Goal: Task Accomplishment & Management: Complete application form

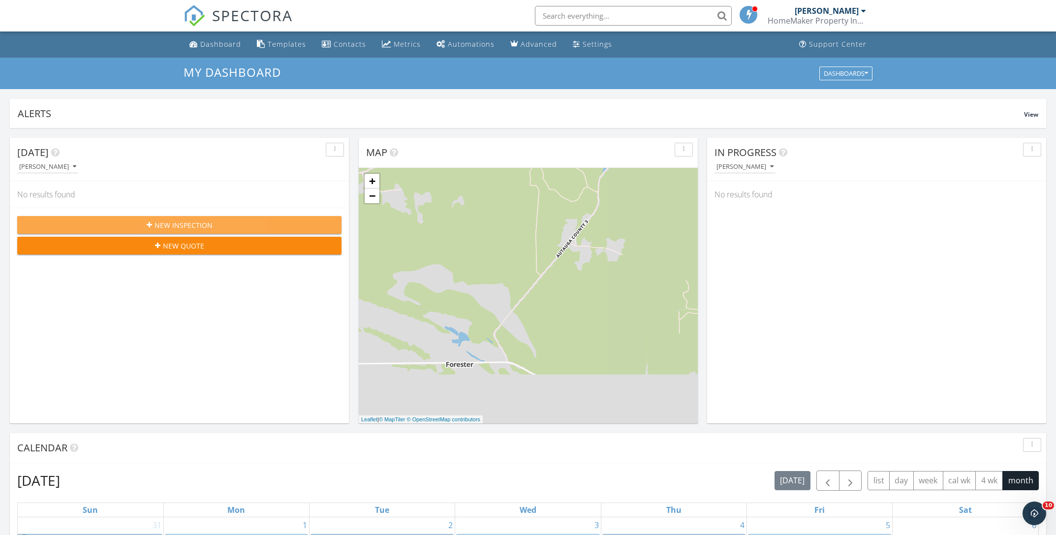
click at [184, 226] on span "New Inspection" at bounding box center [184, 225] width 58 height 10
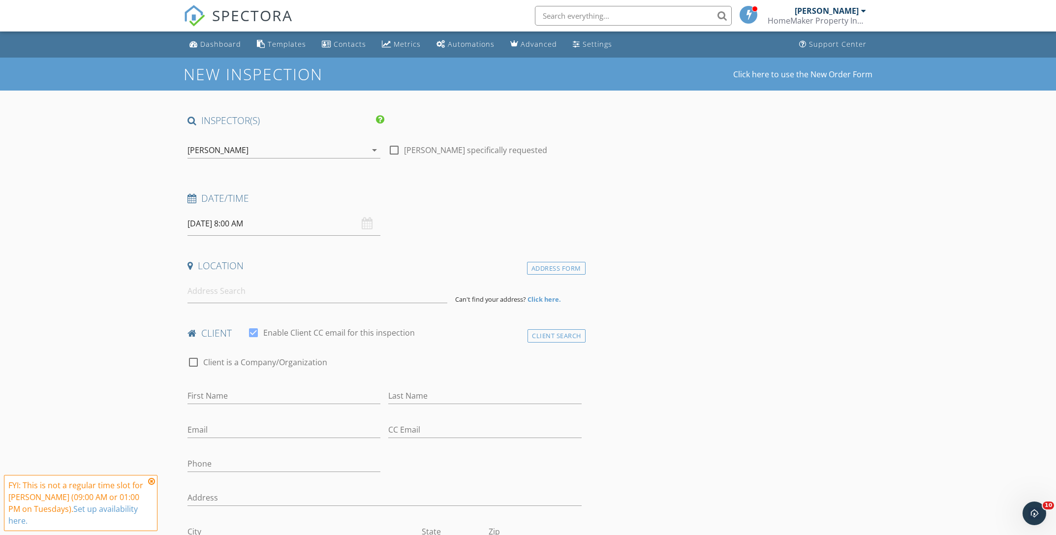
click at [266, 228] on input "[DATE] 8:00 AM" at bounding box center [284, 224] width 193 height 24
click at [218, 297] on input at bounding box center [318, 291] width 260 height 24
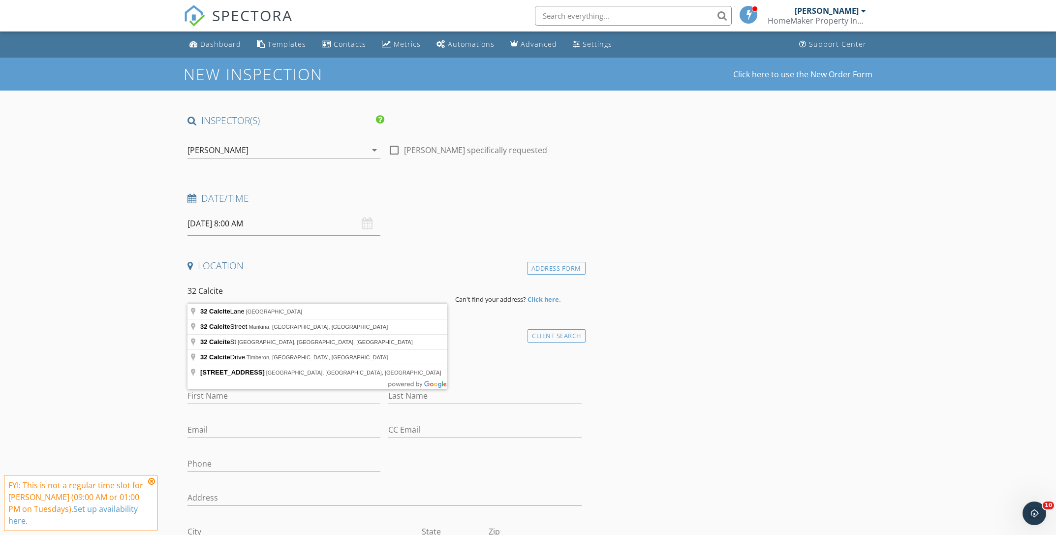
type input "[STREET_ADDRESS]"
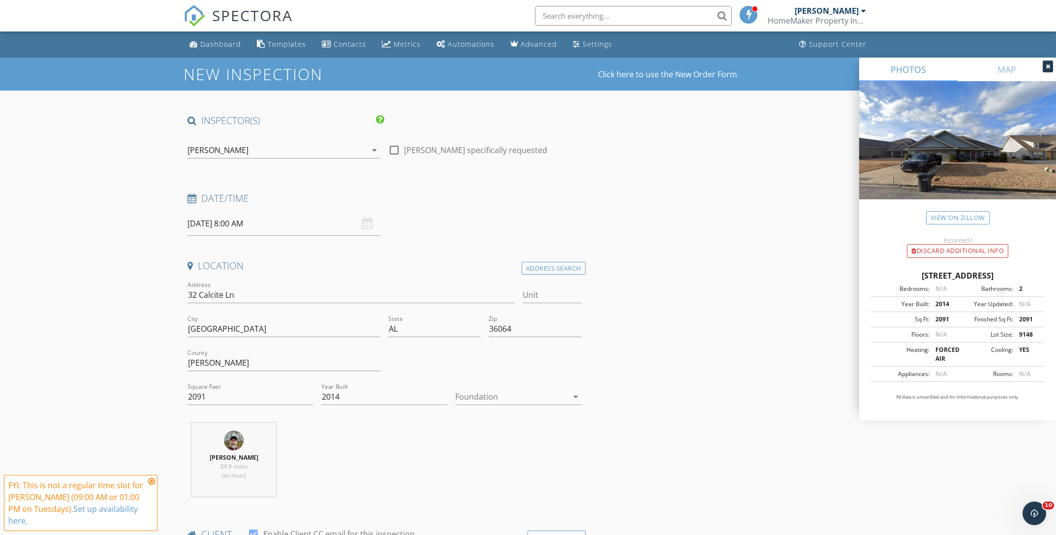
click at [573, 398] on icon "arrow_drop_down" at bounding box center [576, 397] width 12 height 12
click at [497, 449] on div "Slab" at bounding box center [518, 448] width 110 height 12
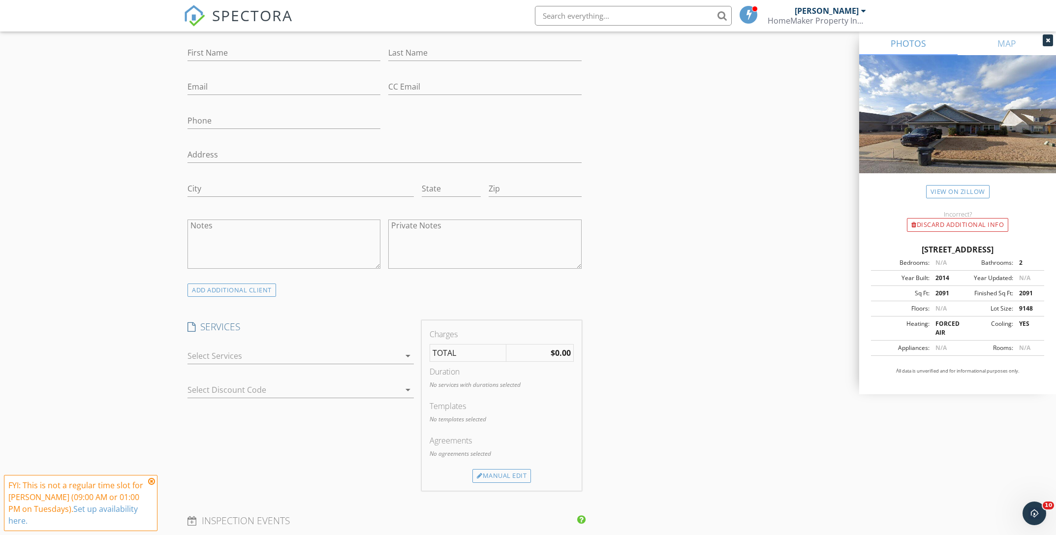
scroll to position [551, 0]
click at [360, 340] on div "arrow_drop_down" at bounding box center [301, 351] width 226 height 32
click at [268, 341] on div at bounding box center [294, 349] width 213 height 16
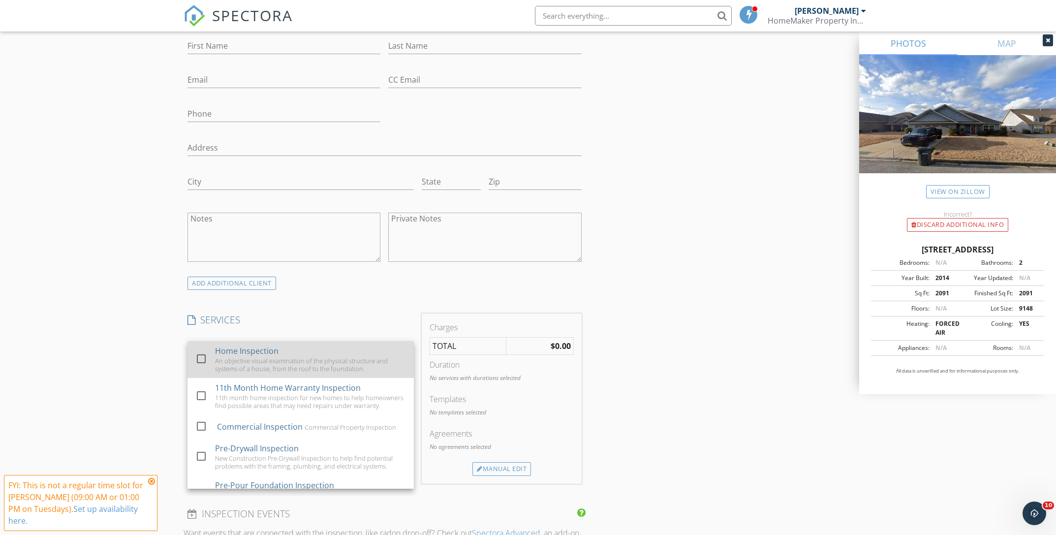
click at [220, 352] on div "Home Inspection" at bounding box center [246, 351] width 63 height 12
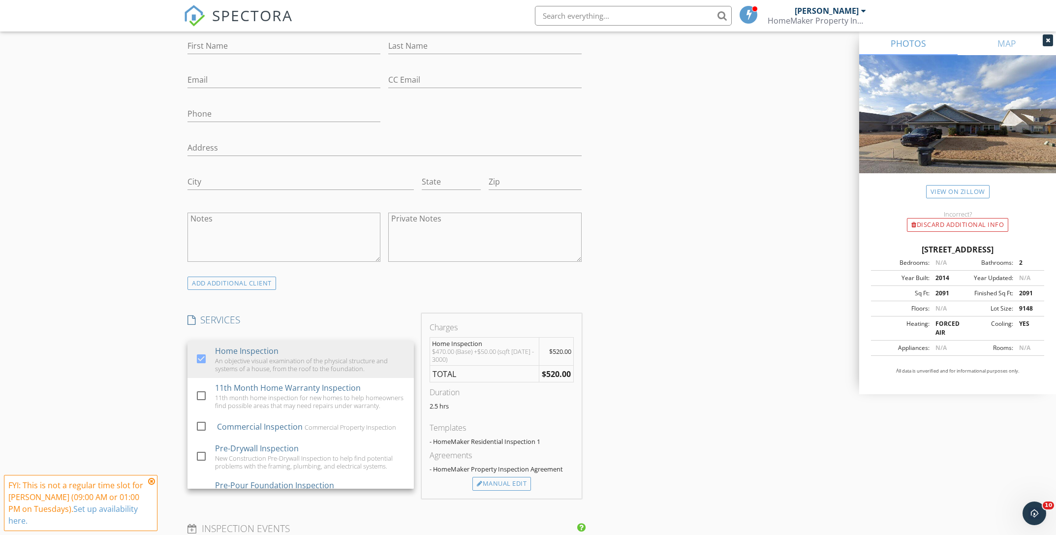
click at [156, 348] on div "New Inspection Click here to use the New Order Form INSPECTOR(S) check_box [PER…" at bounding box center [528, 373] width 1056 height 1734
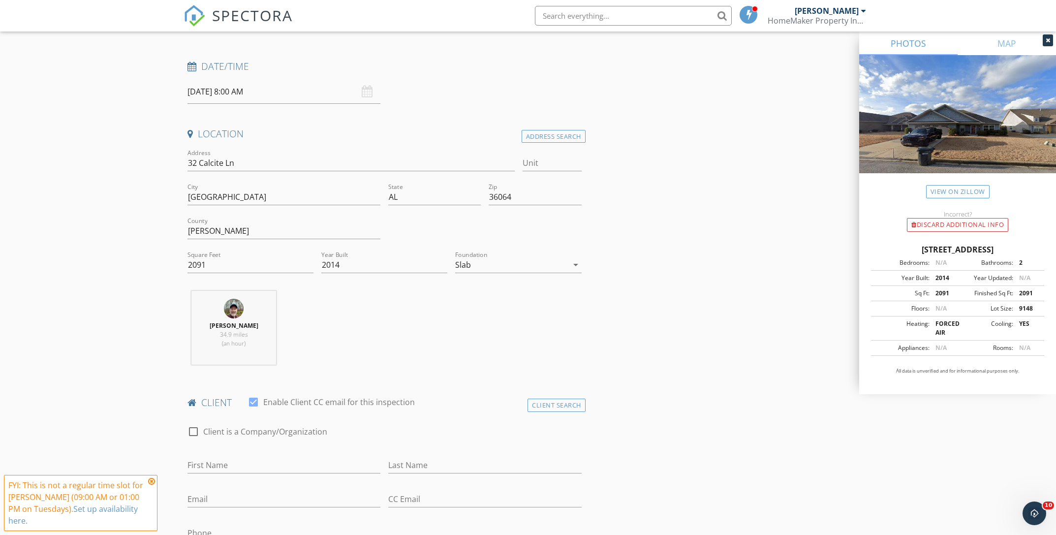
scroll to position [0, 0]
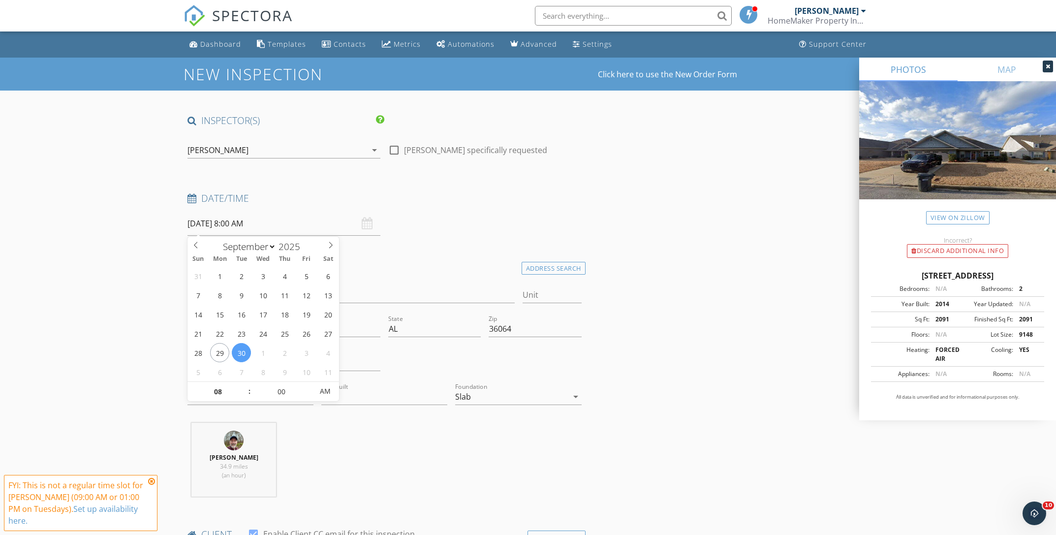
click at [235, 224] on input "[DATE] 8:00 AM" at bounding box center [284, 224] width 193 height 24
type input "09"
type input "[DATE] 9:00 AM"
click at [243, 386] on span at bounding box center [244, 387] width 7 height 10
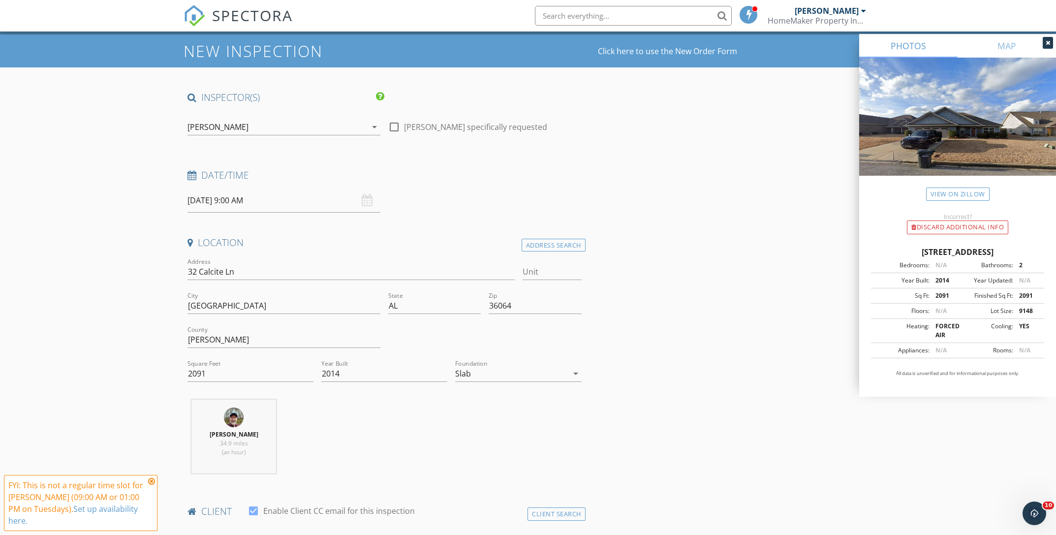
scroll to position [25, 0]
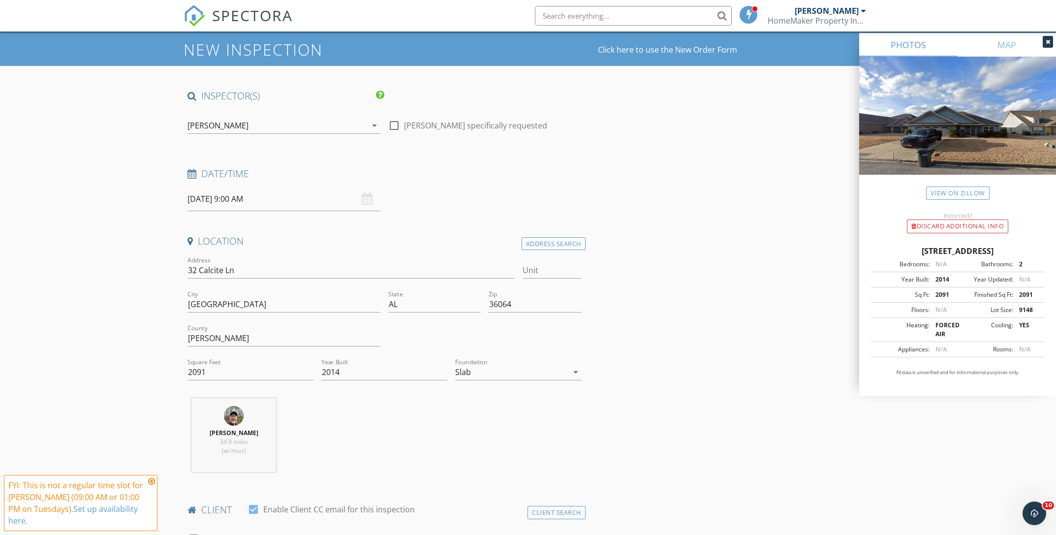
click at [215, 201] on input "[DATE] 9:00 AM" at bounding box center [284, 199] width 193 height 24
select select "9"
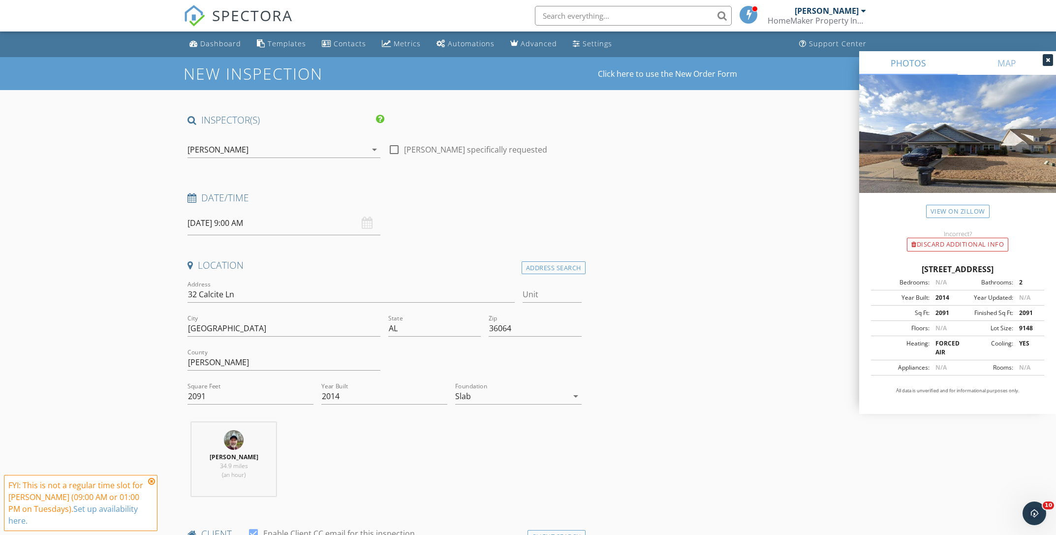
scroll to position [0, 0]
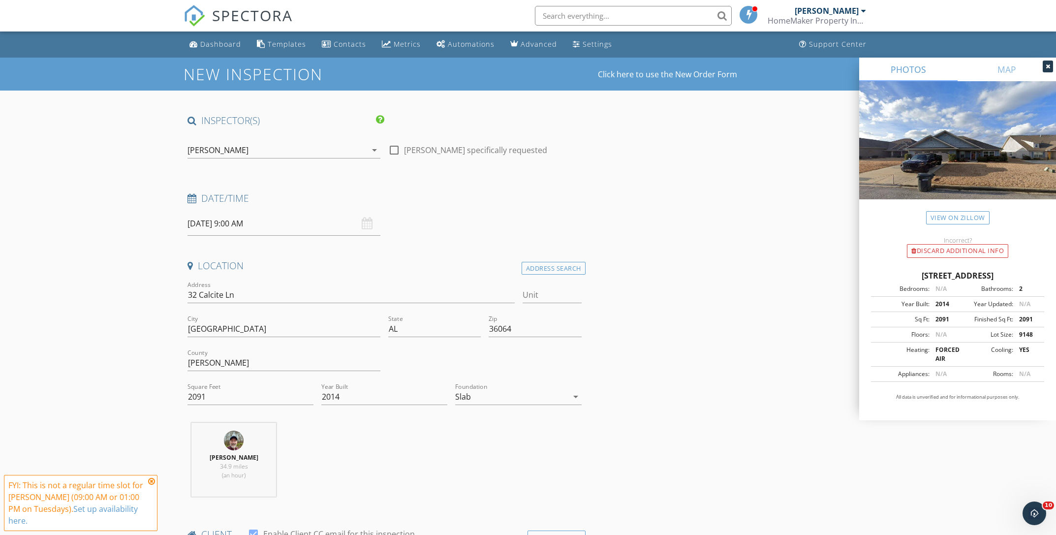
click at [153, 485] on icon at bounding box center [151, 481] width 7 height 8
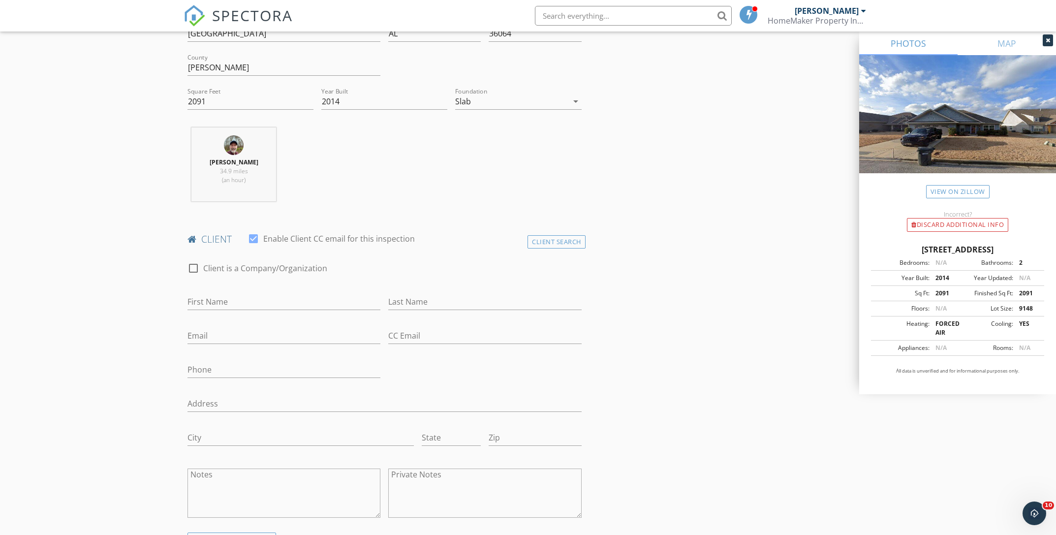
scroll to position [297, 0]
click at [205, 300] on input "First Name" at bounding box center [284, 300] width 193 height 16
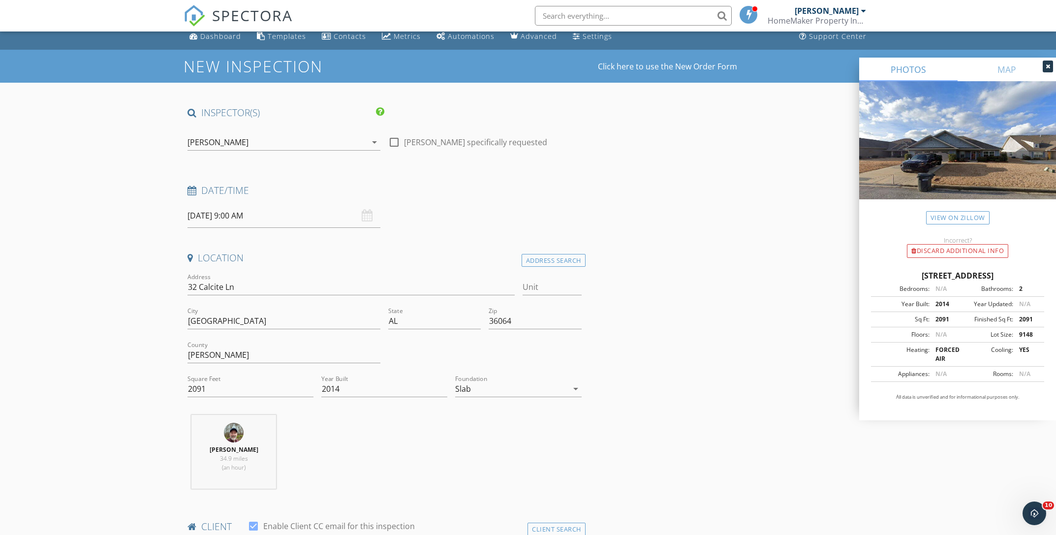
scroll to position [0, 0]
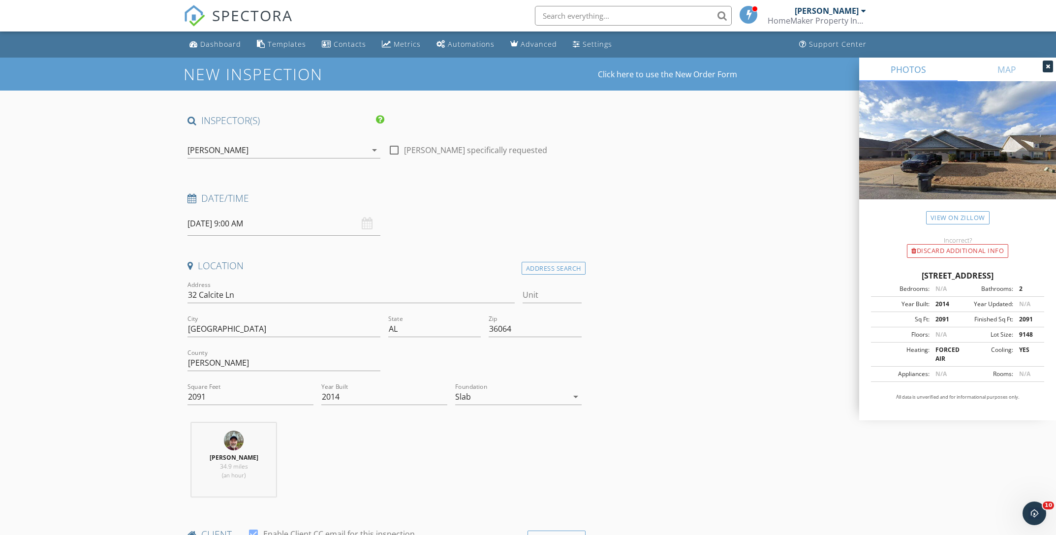
click at [201, 229] on input "[DATE] 9:00 AM" at bounding box center [284, 224] width 193 height 24
type input "[DATE] 9:00 AM"
click at [238, 226] on input "[DATE] 9:00 AM" at bounding box center [284, 224] width 193 height 24
type input "08"
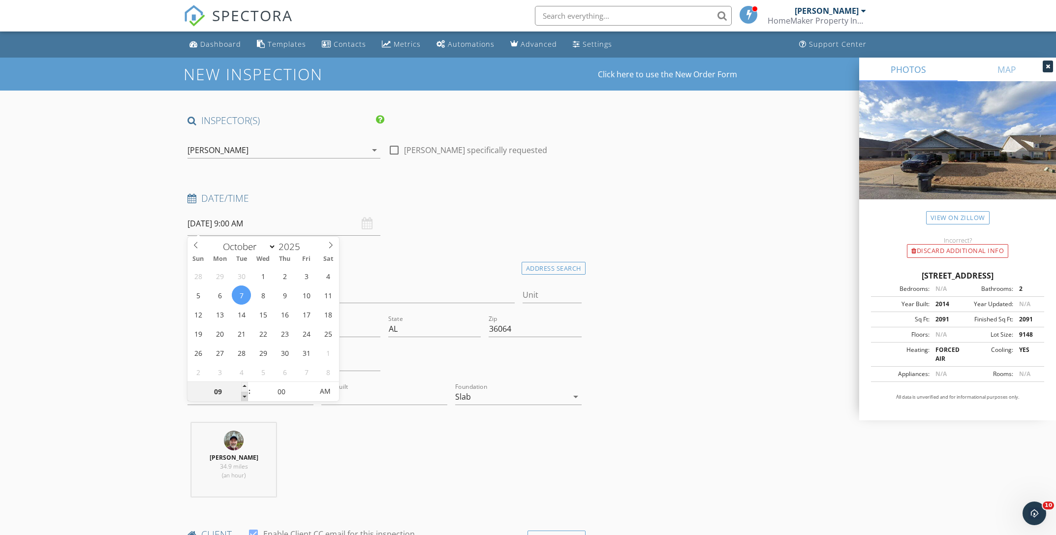
type input "[DATE] 8:00 AM"
click at [245, 397] on span at bounding box center [244, 397] width 7 height 10
type input "09"
type input "[DATE] 9:00 AM"
click at [245, 386] on span at bounding box center [244, 387] width 7 height 10
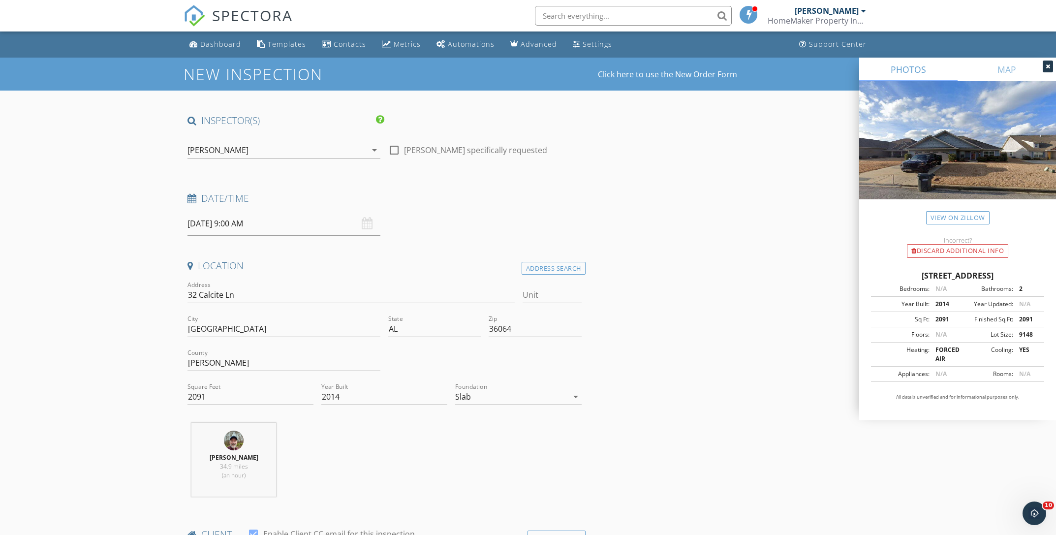
click at [233, 224] on input "[DATE] 9:00 AM" at bounding box center [284, 224] width 193 height 24
type input "08"
type input "[DATE] 8:00 AM"
click at [244, 398] on span at bounding box center [244, 397] width 7 height 10
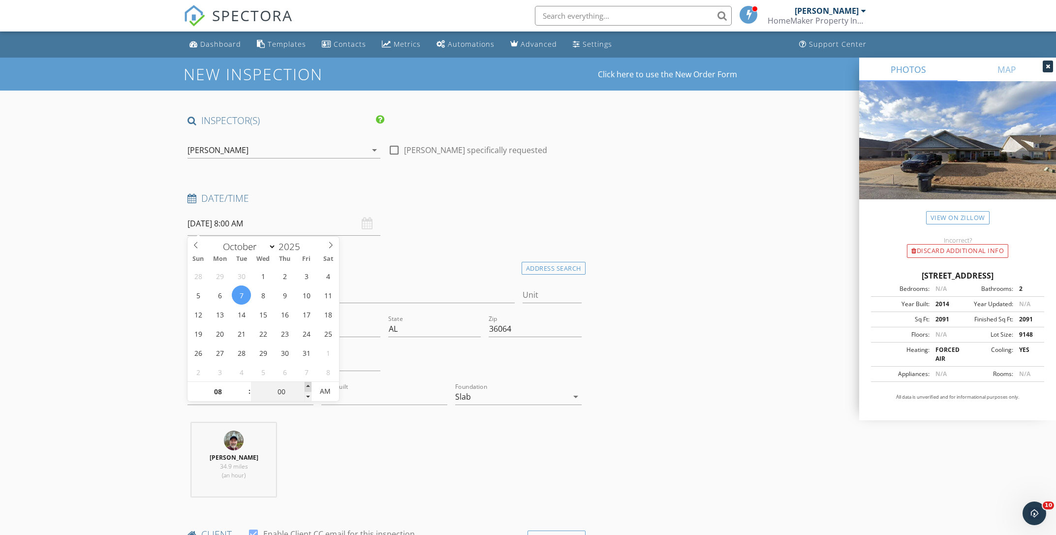
type input "05"
type input "[DATE] 8:05 AM"
click at [308, 388] on span at bounding box center [308, 387] width 7 height 10
type input "10"
type input "[DATE] 8:10 AM"
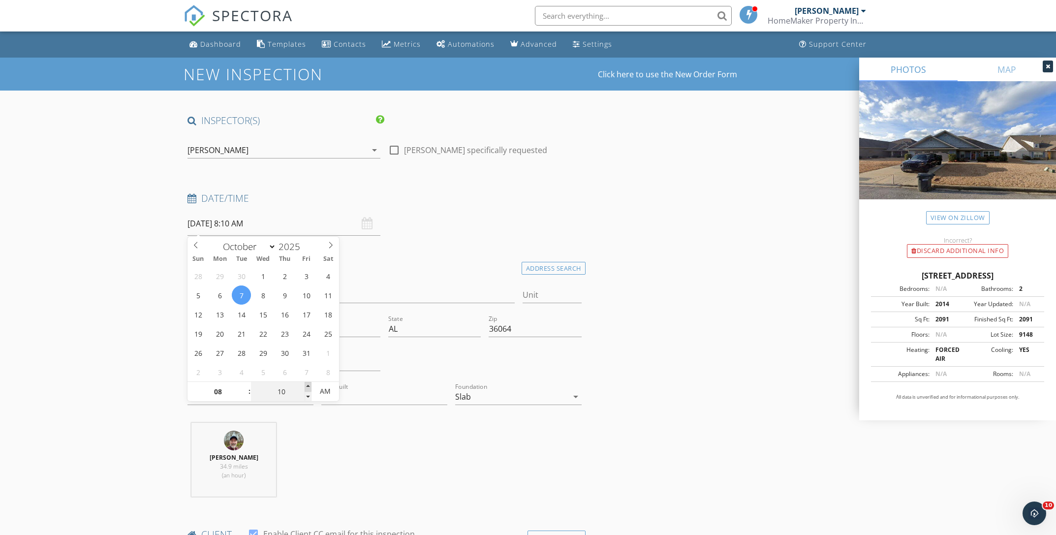
click at [308, 388] on span at bounding box center [308, 387] width 7 height 10
type input "15"
type input "[DATE] 8:15 AM"
click at [308, 388] on span at bounding box center [308, 387] width 7 height 10
type input "20"
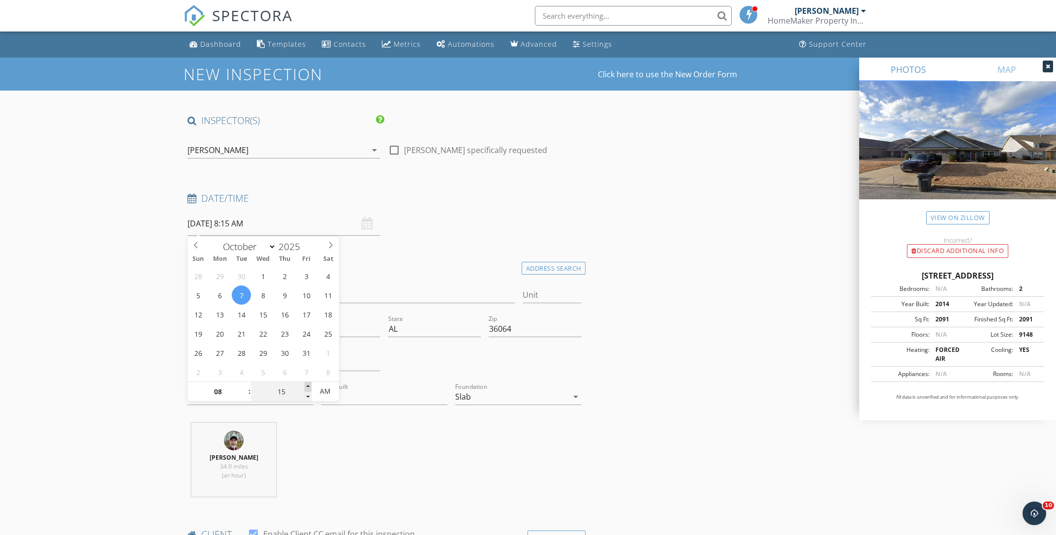
type input "[DATE] 8:20 AM"
click at [308, 388] on span at bounding box center [308, 387] width 7 height 10
type input "25"
type input "[DATE] 8:25 AM"
click at [308, 388] on span at bounding box center [308, 387] width 7 height 10
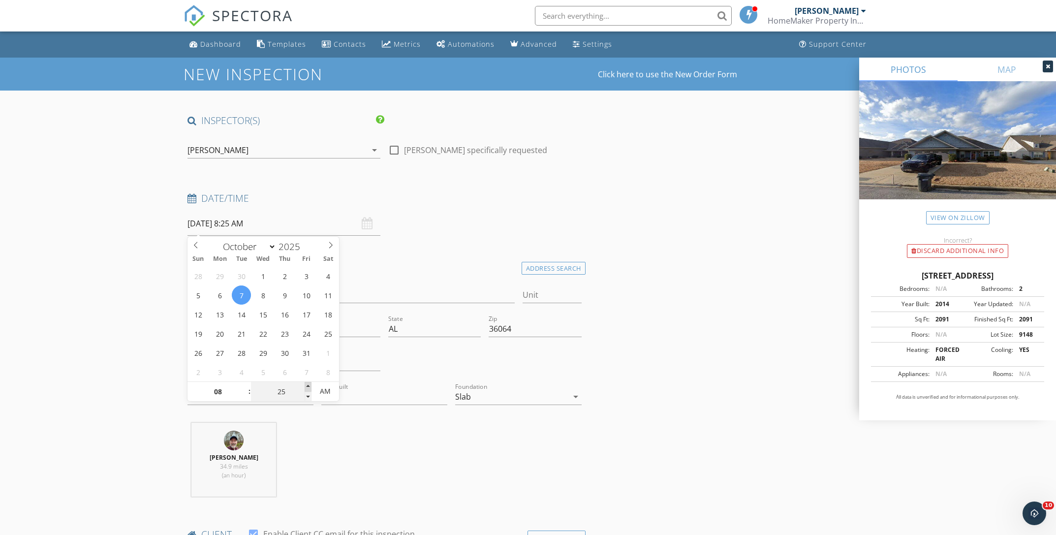
type input "30"
type input "[DATE] 8:30 AM"
click at [308, 388] on span at bounding box center [308, 387] width 7 height 10
type input "35"
type input "[DATE] 8:35 AM"
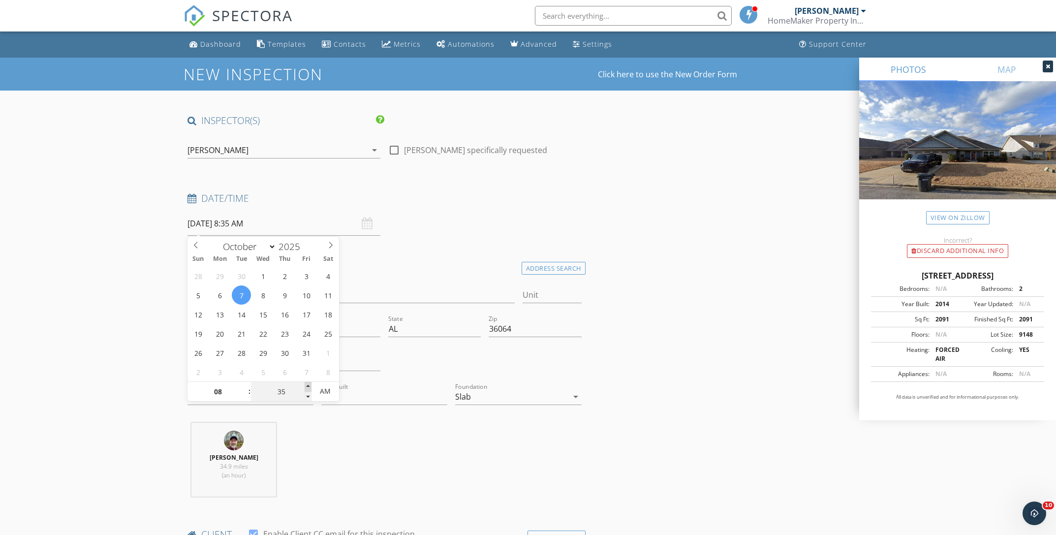
click at [308, 388] on span at bounding box center [308, 387] width 7 height 10
type input "30"
type input "[DATE] 8:30 AM"
click at [309, 394] on span at bounding box center [308, 397] width 7 height 10
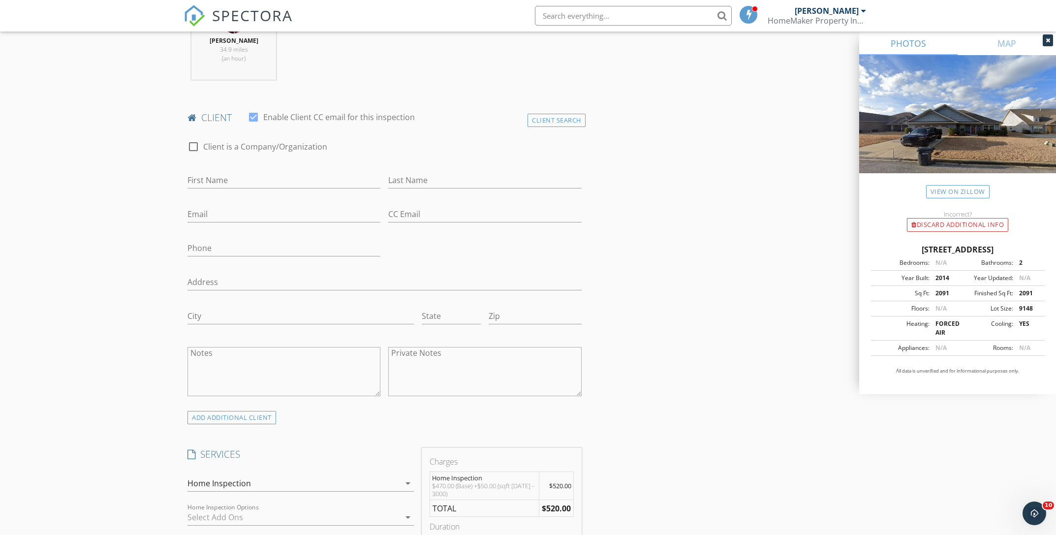
scroll to position [420, 0]
click at [217, 176] on input "First Name" at bounding box center [284, 177] width 193 height 16
click at [149, 189] on div "New Inspection Click here to use the New Order Form INSPECTOR(S) check_box [PER…" at bounding box center [528, 505] width 1056 height 1734
click at [204, 175] on input "First Name" at bounding box center [284, 177] width 193 height 16
type input "[PERSON_NAME]"
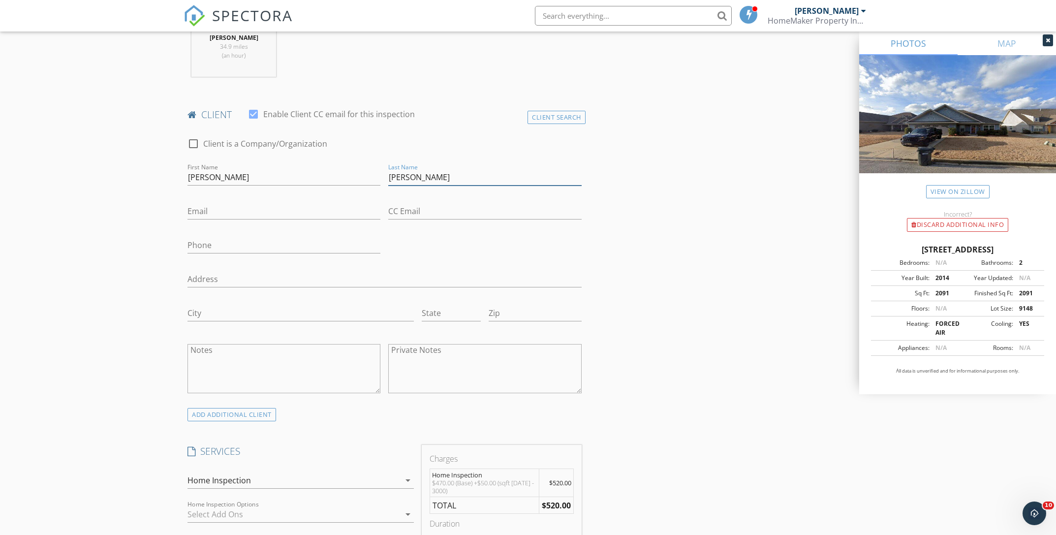
type input "[PERSON_NAME]"
click at [213, 213] on input "Email" at bounding box center [284, 211] width 193 height 16
type input "[EMAIL_ADDRESS][DOMAIN_NAME]"
click at [211, 245] on input "Phone" at bounding box center [284, 245] width 193 height 16
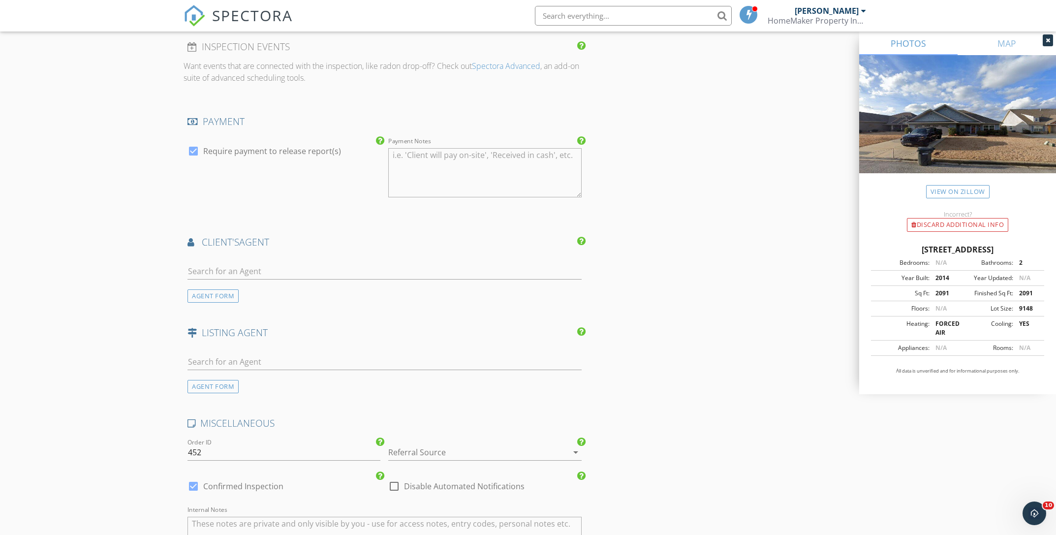
scroll to position [1033, 0]
type input "[PHONE_NUMBER]"
click at [246, 363] on input "text" at bounding box center [385, 361] width 394 height 16
type input "[PERSON_NAME]"
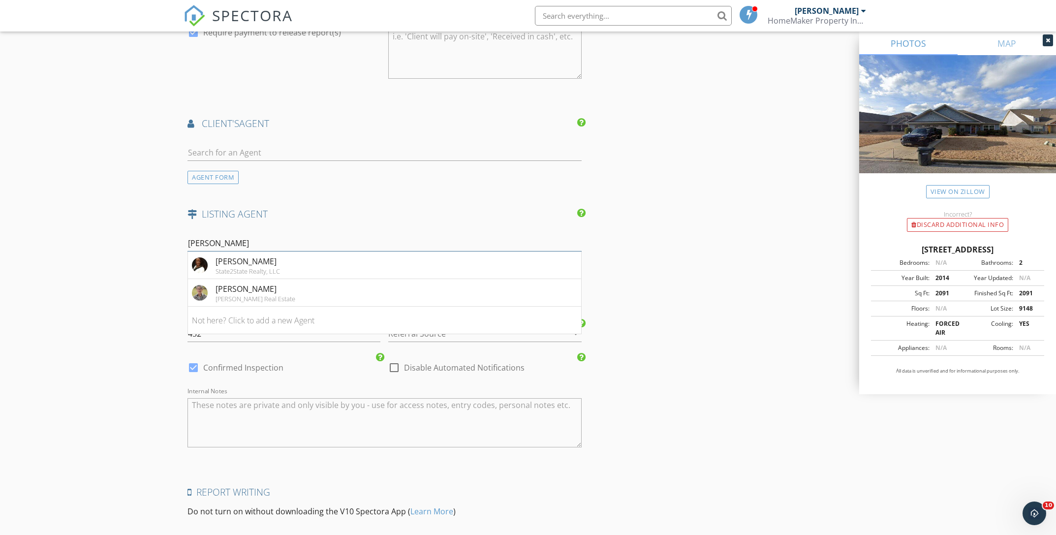
scroll to position [1151, 0]
click at [312, 324] on li "Not here? Click to add a new Agent" at bounding box center [384, 321] width 393 height 28
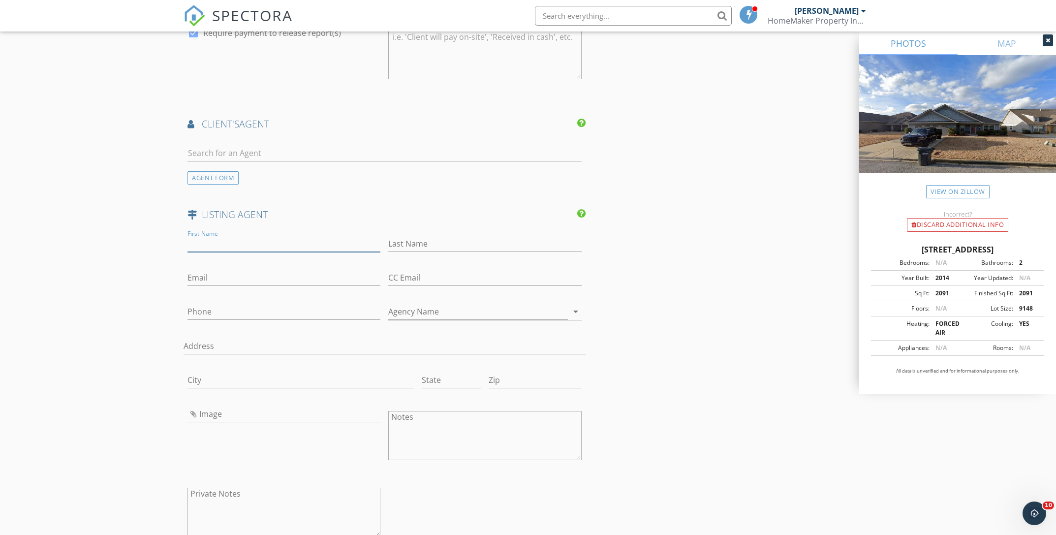
click at [226, 242] on input "First Name" at bounding box center [284, 244] width 193 height 16
type input "KeyMarie"
click at [438, 243] on input "Last Name" at bounding box center [484, 244] width 193 height 16
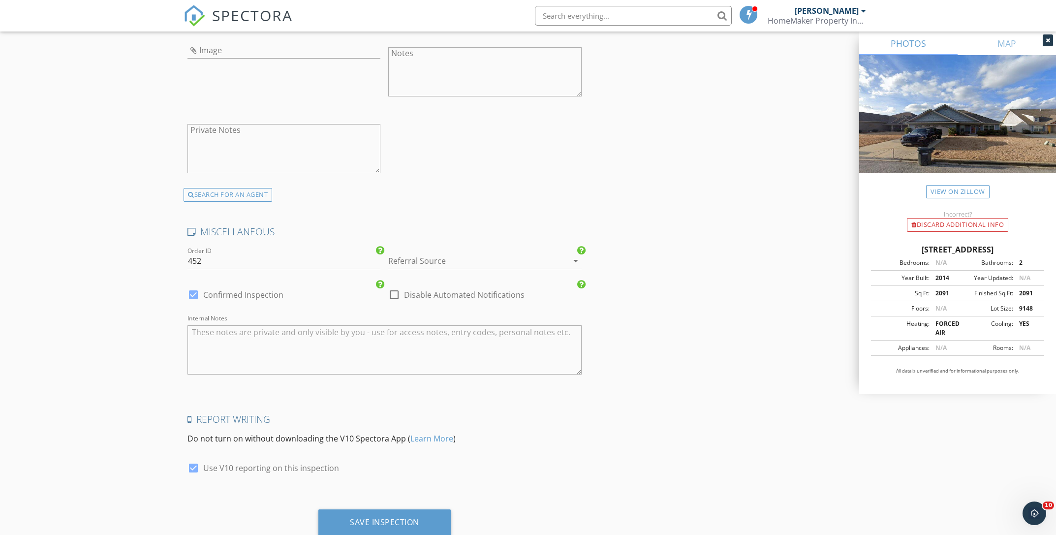
scroll to position [1547, 0]
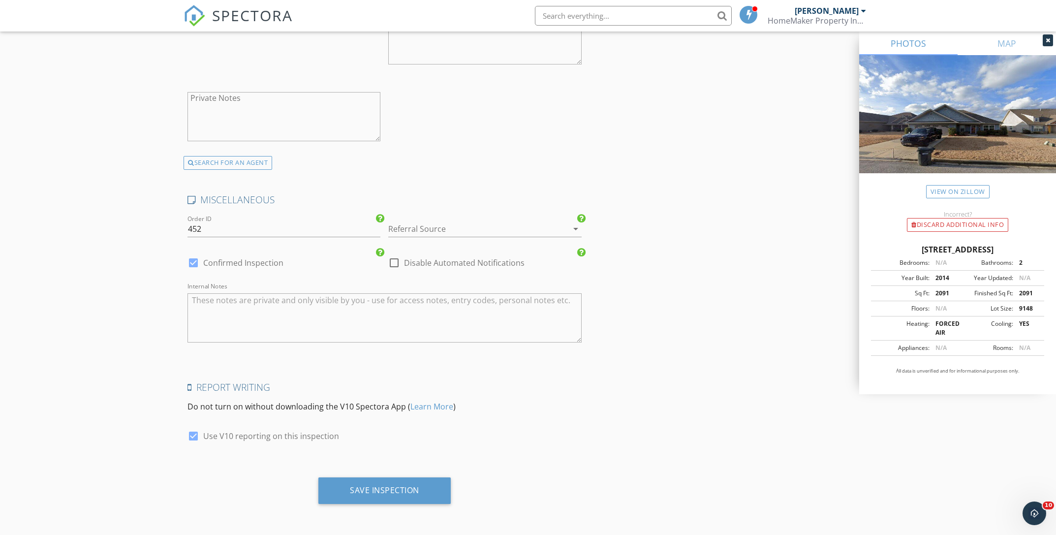
type input "[PERSON_NAME]"
click at [313, 304] on textarea "Internal Notes" at bounding box center [385, 317] width 394 height 49
type textarea "l"
click at [195, 302] on textarea "pre-listing inspection. Has had" at bounding box center [385, 317] width 394 height 49
click at [309, 299] on textarea "Pre-listing inspection. Has had" at bounding box center [385, 317] width 394 height 49
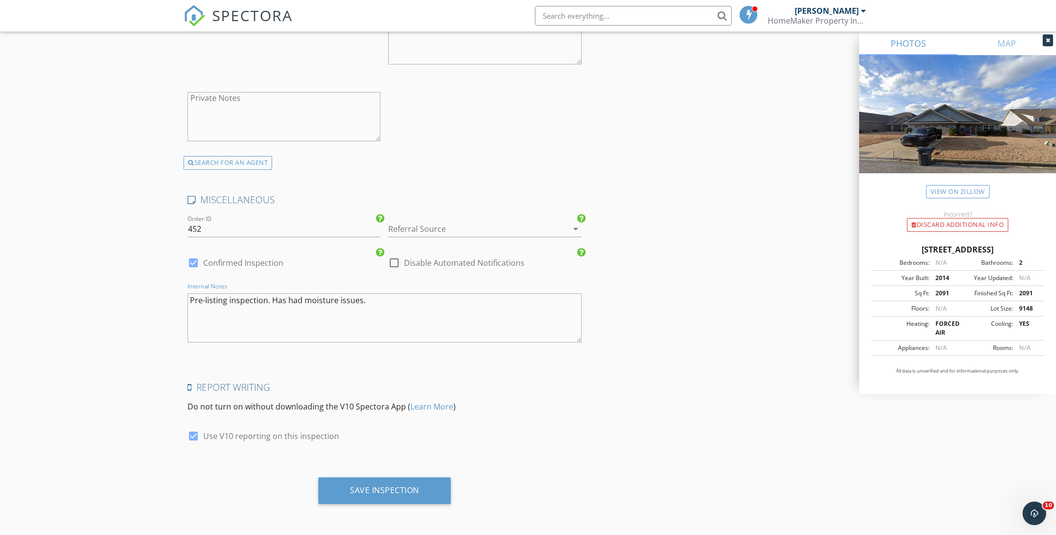
type textarea "Pre-listing inspection. Has had moisture issues."
click at [575, 230] on icon "arrow_drop_down" at bounding box center [576, 229] width 12 height 12
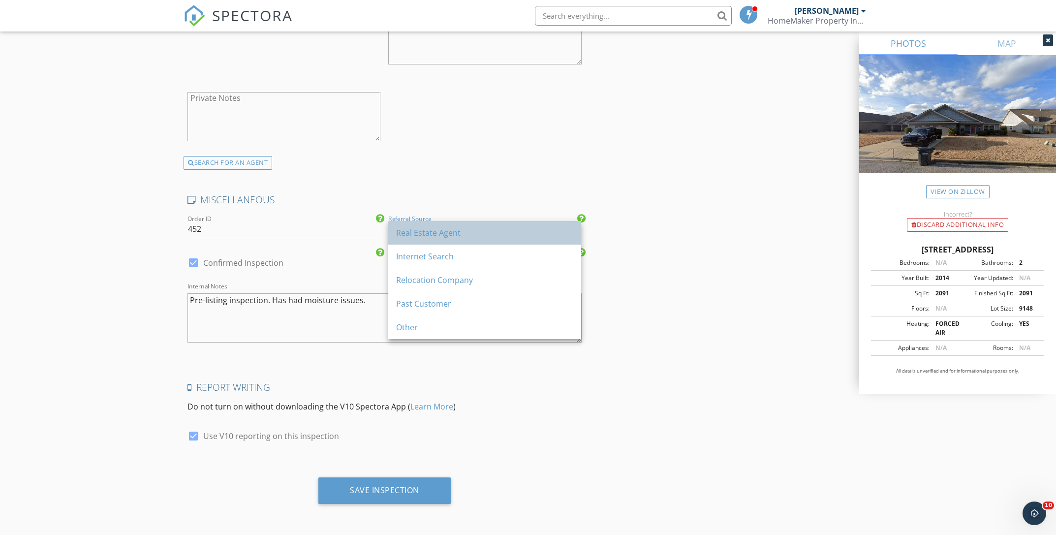
click at [521, 236] on div "Real Estate Agent" at bounding box center [484, 233] width 177 height 12
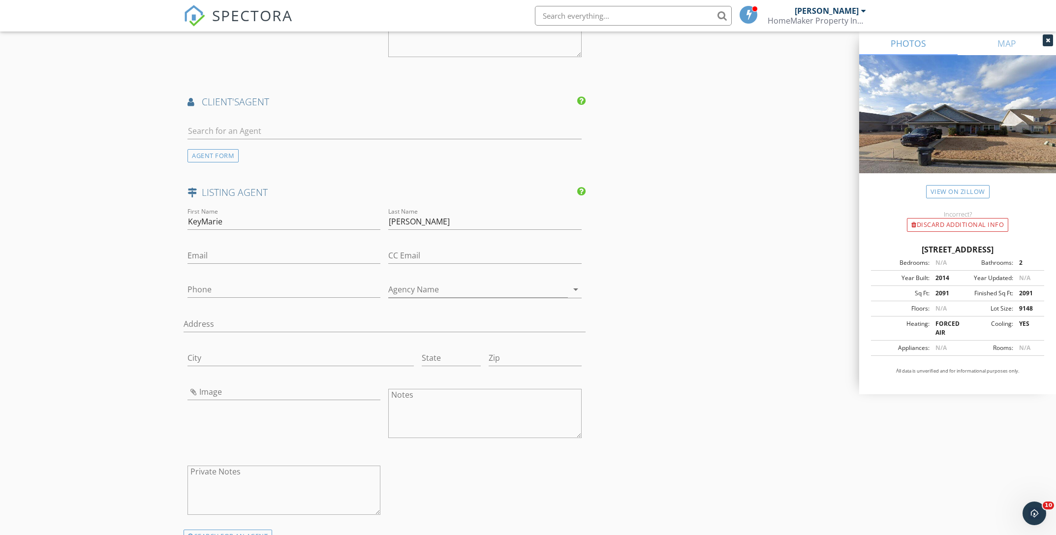
scroll to position [1174, 0]
click at [248, 256] on input "Email" at bounding box center [284, 255] width 193 height 16
paste input "[EMAIL_ADDRESS][DOMAIN_NAME]"
type input "[EMAIL_ADDRESS][DOMAIN_NAME]"
click at [229, 283] on input "Phone" at bounding box center [284, 289] width 193 height 16
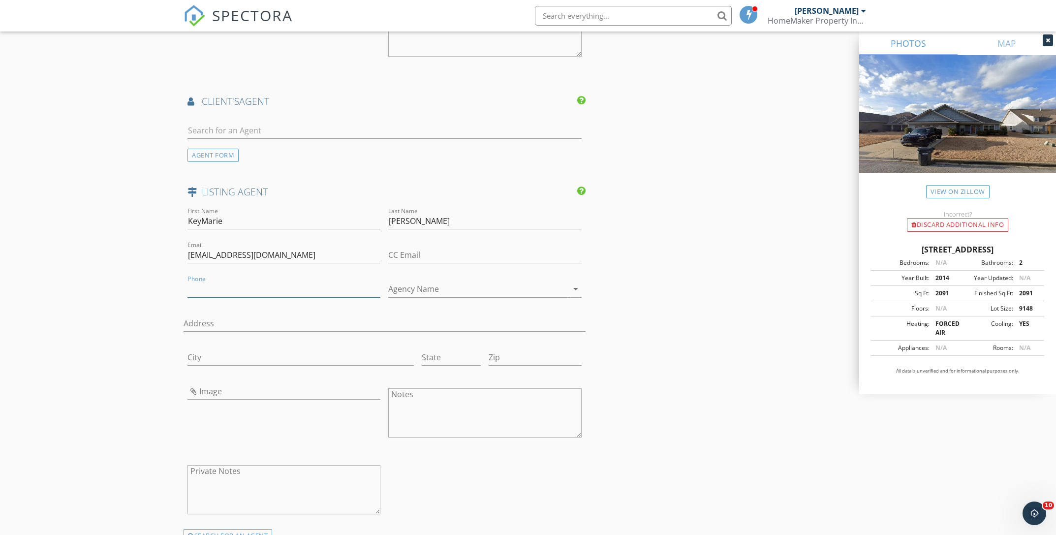
paste input "[PHONE_NUMBER]"
type input "[PHONE_NUMBER]"
click at [472, 290] on input "Agency Name" at bounding box center [477, 289] width 179 height 16
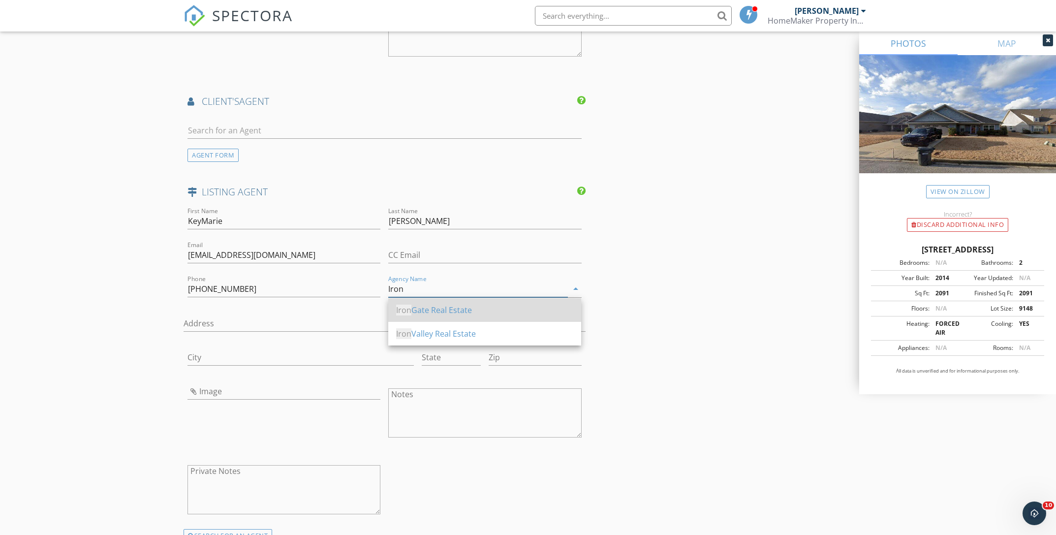
click at [445, 308] on div "Iron Gate Real Estate" at bounding box center [484, 310] width 177 height 12
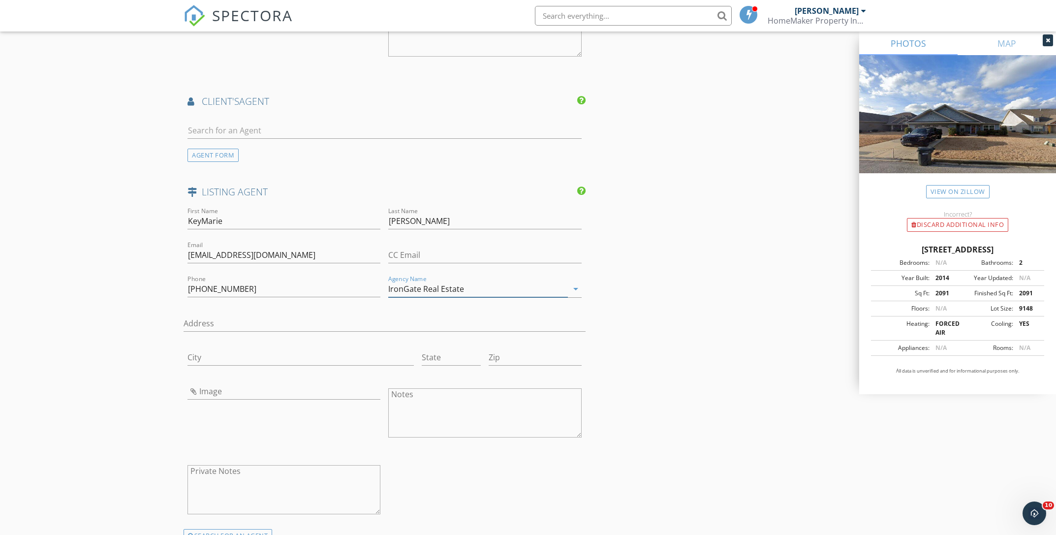
type input "IronGate Real Estate"
click at [207, 388] on input "Image" at bounding box center [284, 391] width 193 height 16
type input "KayMarie.jpg"
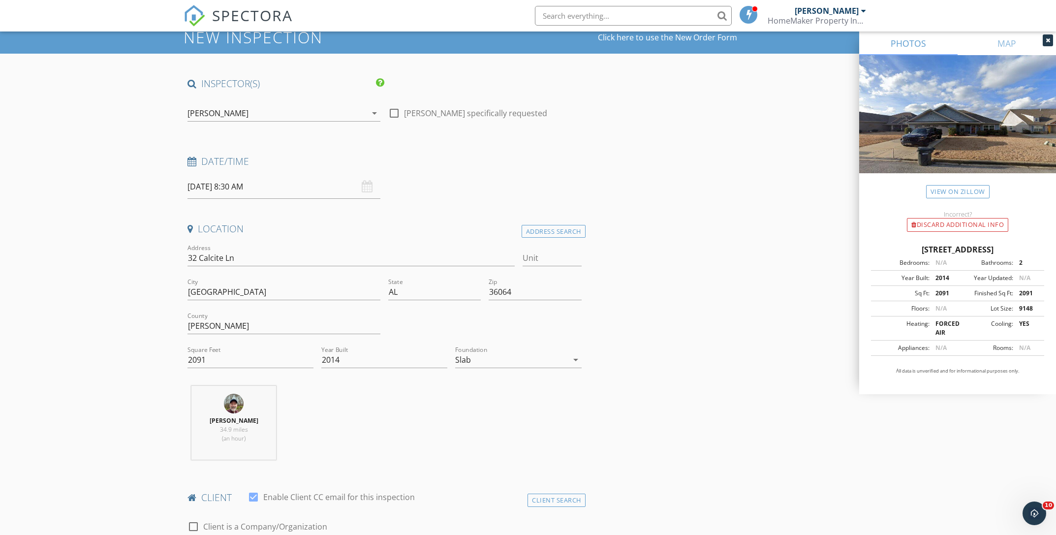
scroll to position [0, 0]
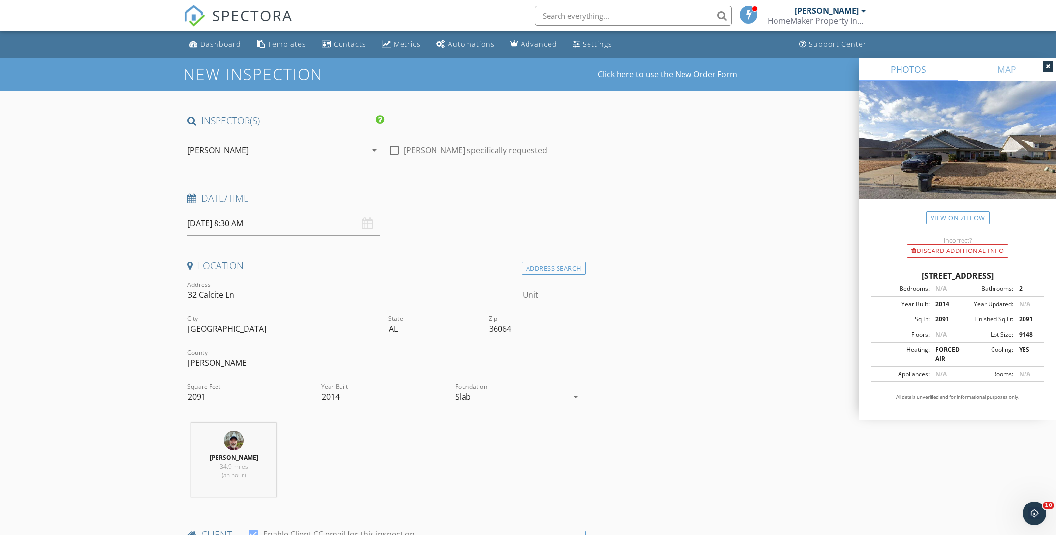
click at [374, 152] on icon "arrow_drop_down" at bounding box center [375, 150] width 12 height 12
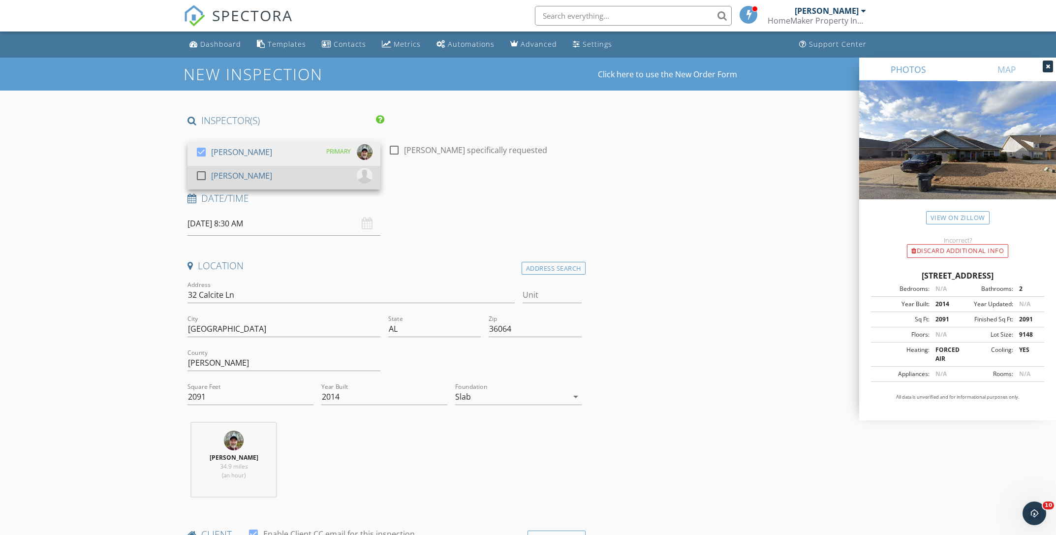
click at [308, 176] on div "check_box_outline_blank [PERSON_NAME]" at bounding box center [283, 178] width 177 height 20
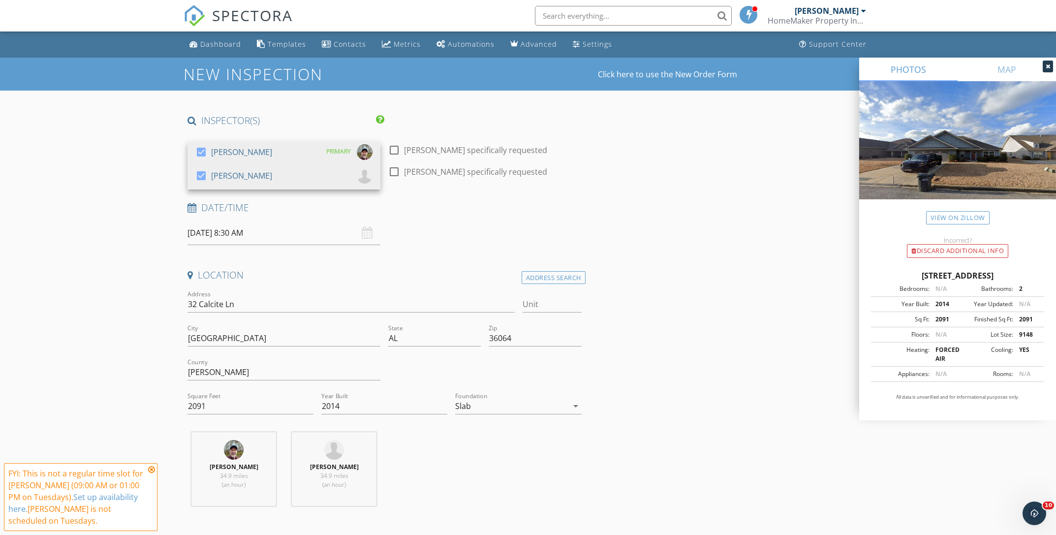
click at [565, 205] on h4 "Date/Time" at bounding box center [385, 207] width 394 height 13
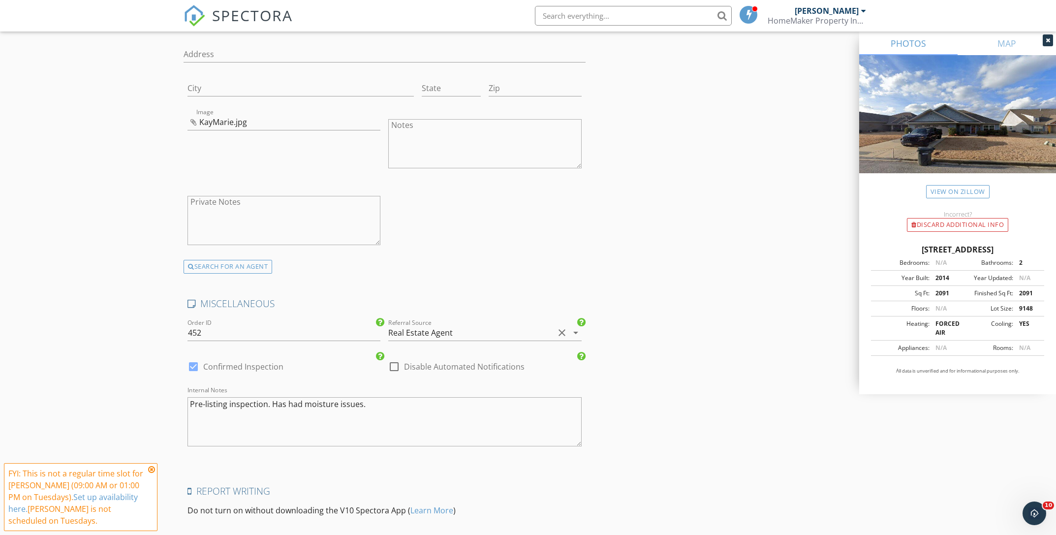
scroll to position [1556, 0]
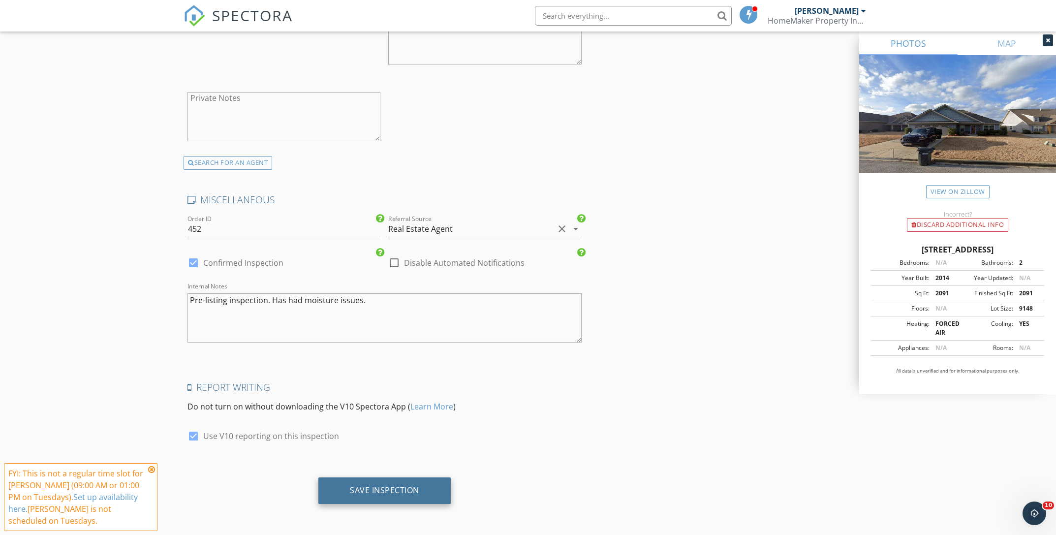
click at [416, 492] on div "Save Inspection" at bounding box center [384, 490] width 69 height 10
